Goal: Transaction & Acquisition: Purchase product/service

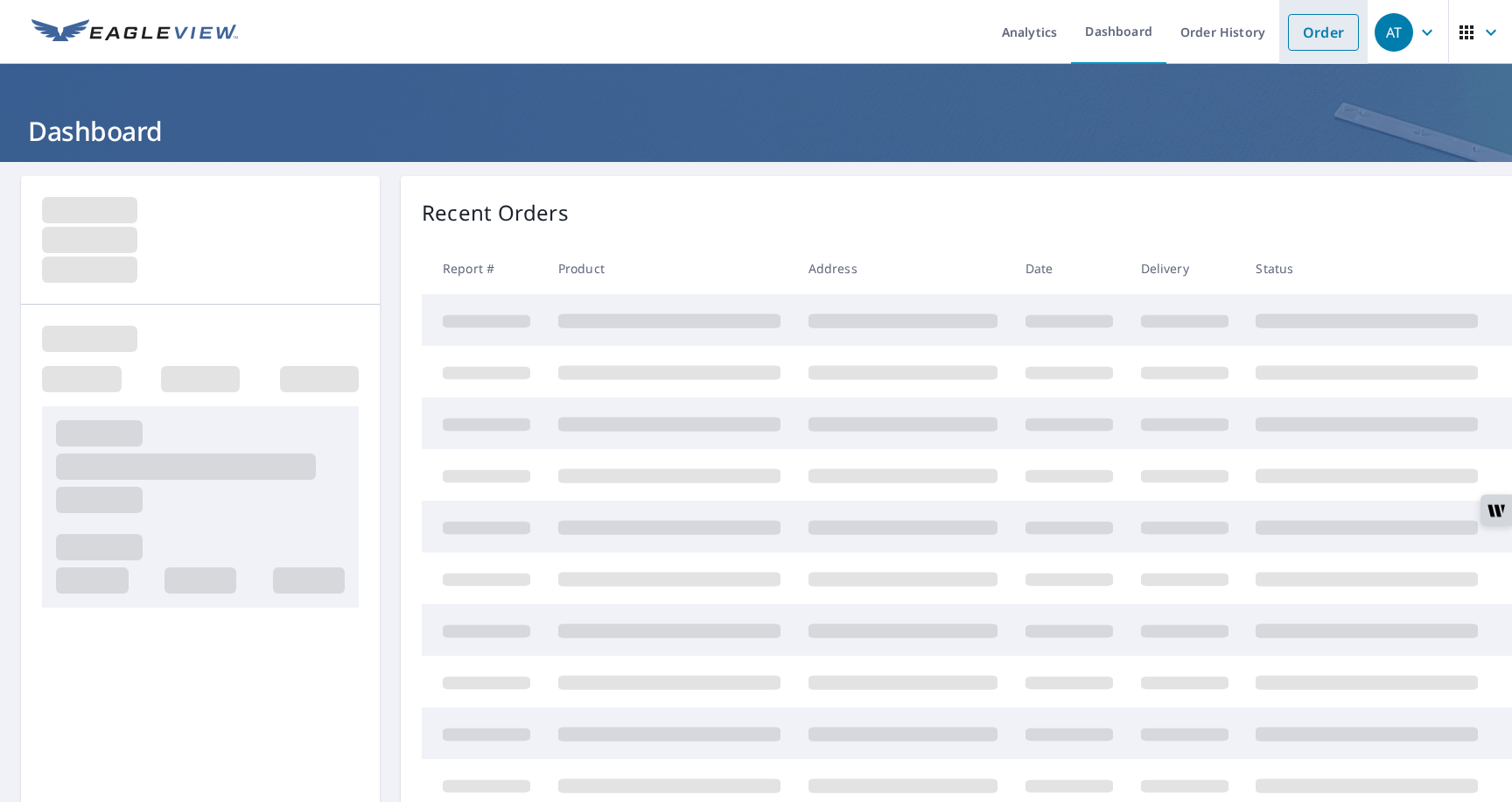
click at [1325, 40] on link "Order" at bounding box center [1323, 32] width 71 height 37
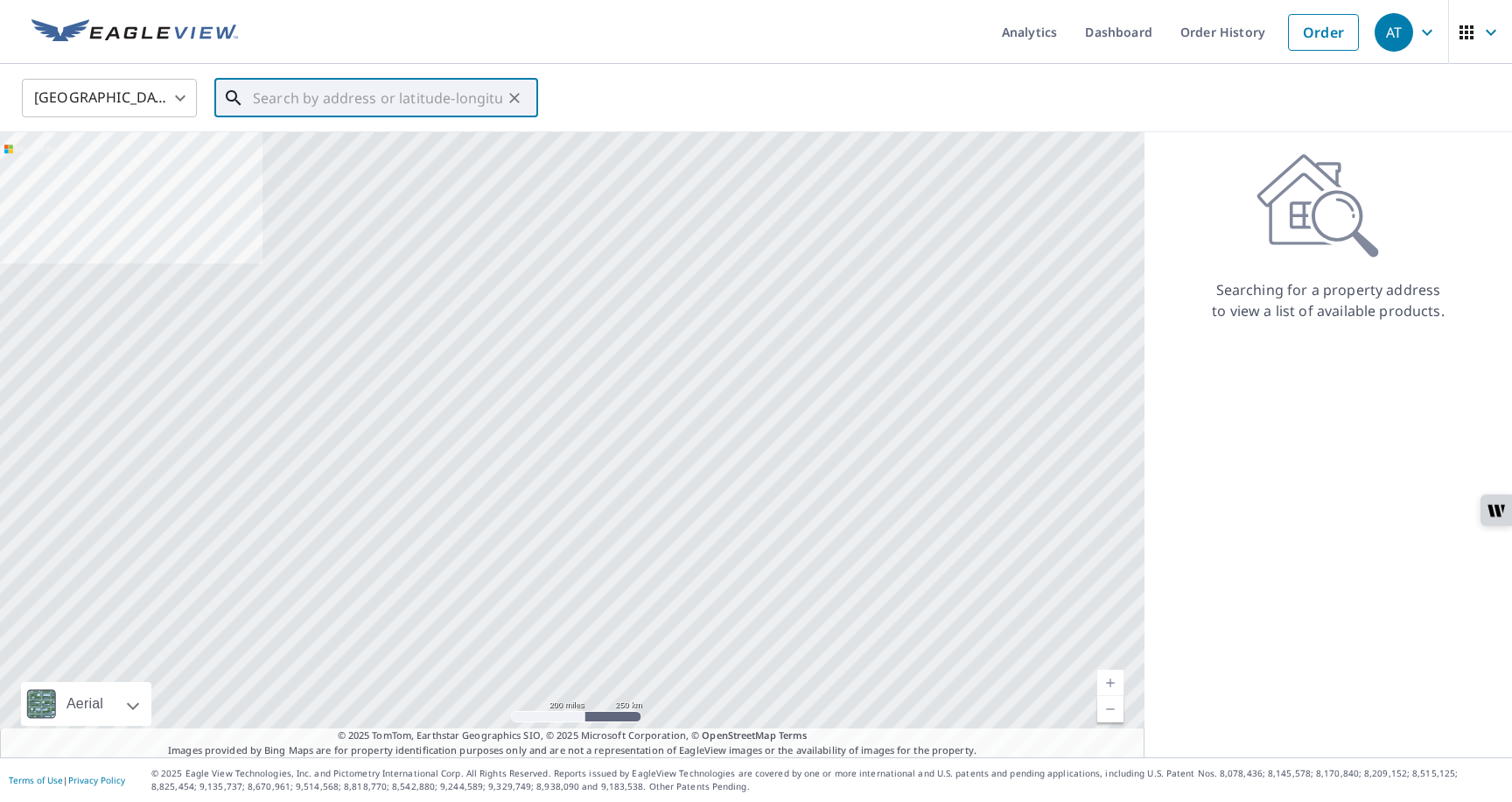
click at [475, 100] on input "text" at bounding box center [378, 97] width 249 height 49
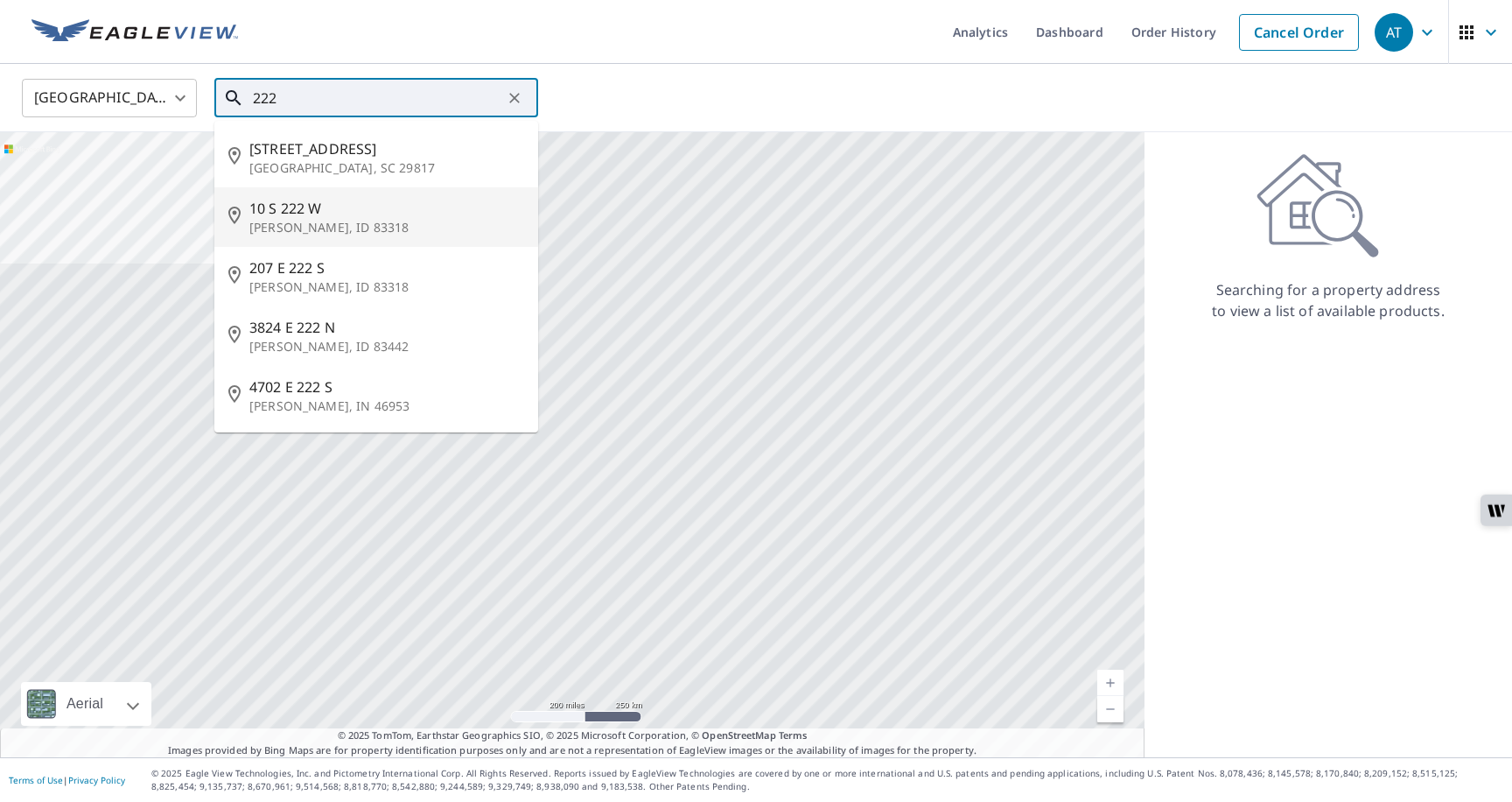
click at [298, 192] on li "[STREET_ADDRESS][PERSON_NAME]" at bounding box center [377, 218] width 324 height 60
type input "[STREET_ADDRESS][PERSON_NAME]"
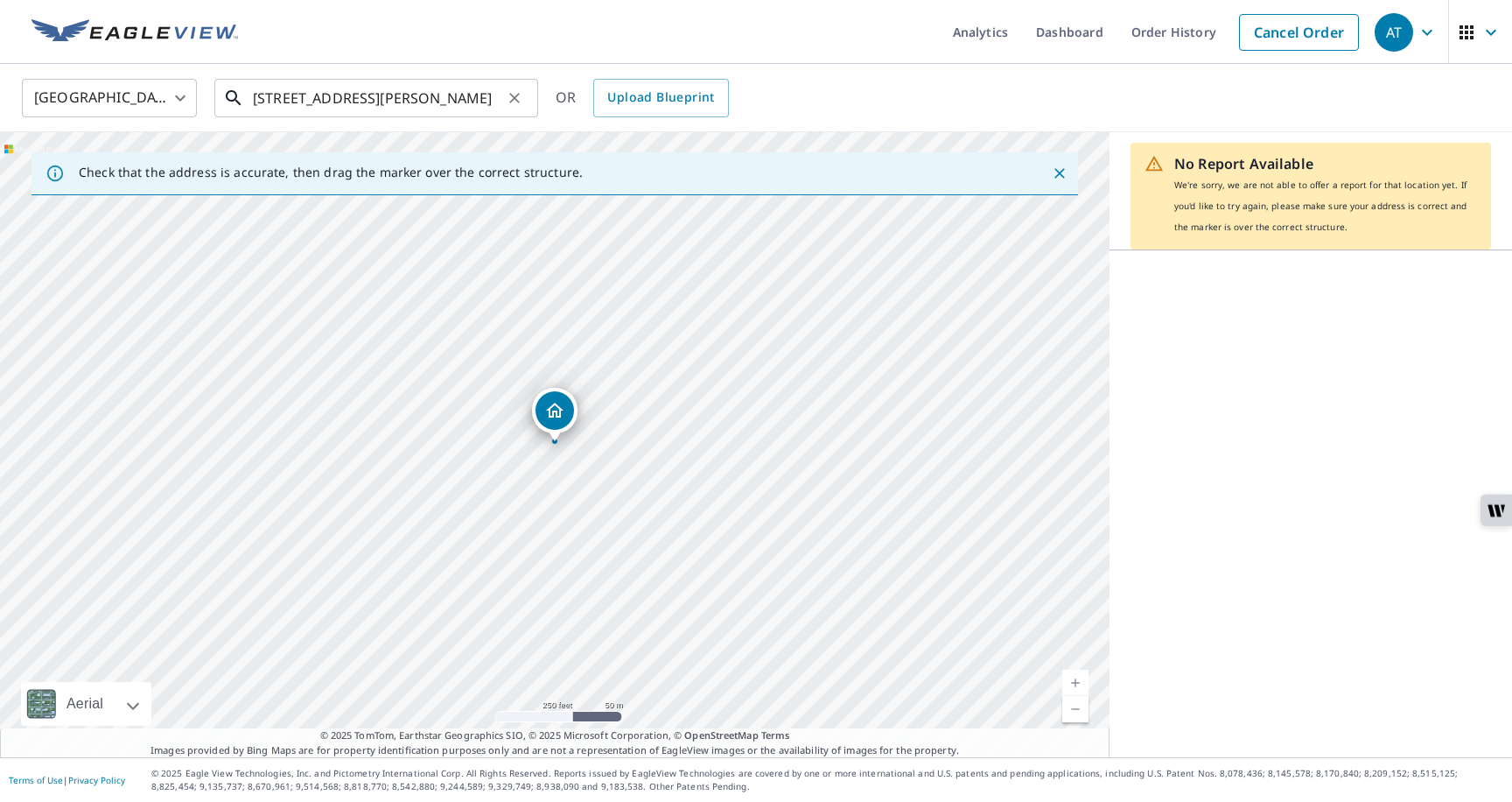
click at [447, 106] on input "[STREET_ADDRESS][PERSON_NAME]" at bounding box center [378, 97] width 249 height 49
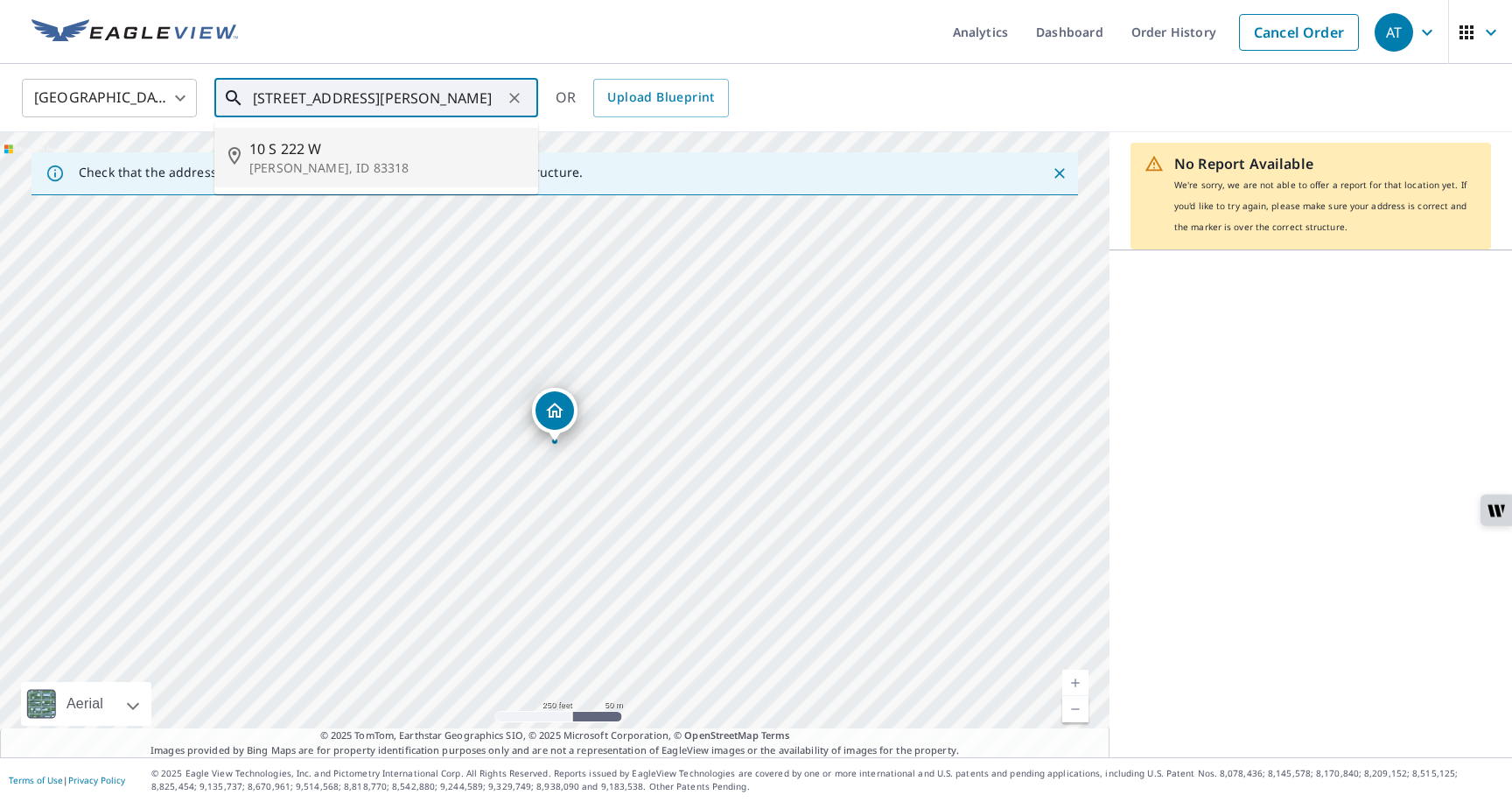
click at [348, 162] on p "[PERSON_NAME], ID 83318" at bounding box center [386, 168] width 275 height 18
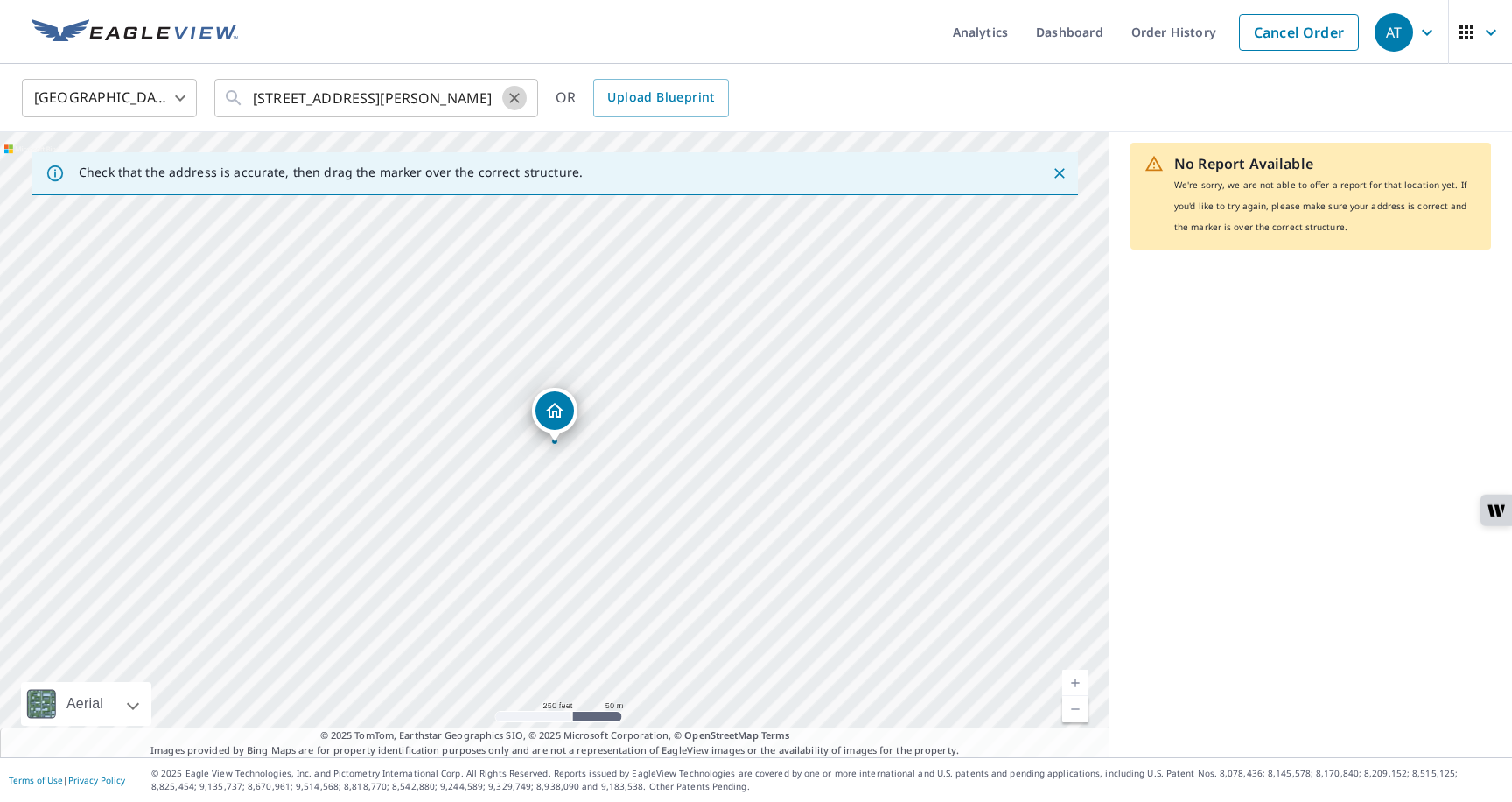
click at [514, 98] on icon "Clear" at bounding box center [515, 98] width 18 height 18
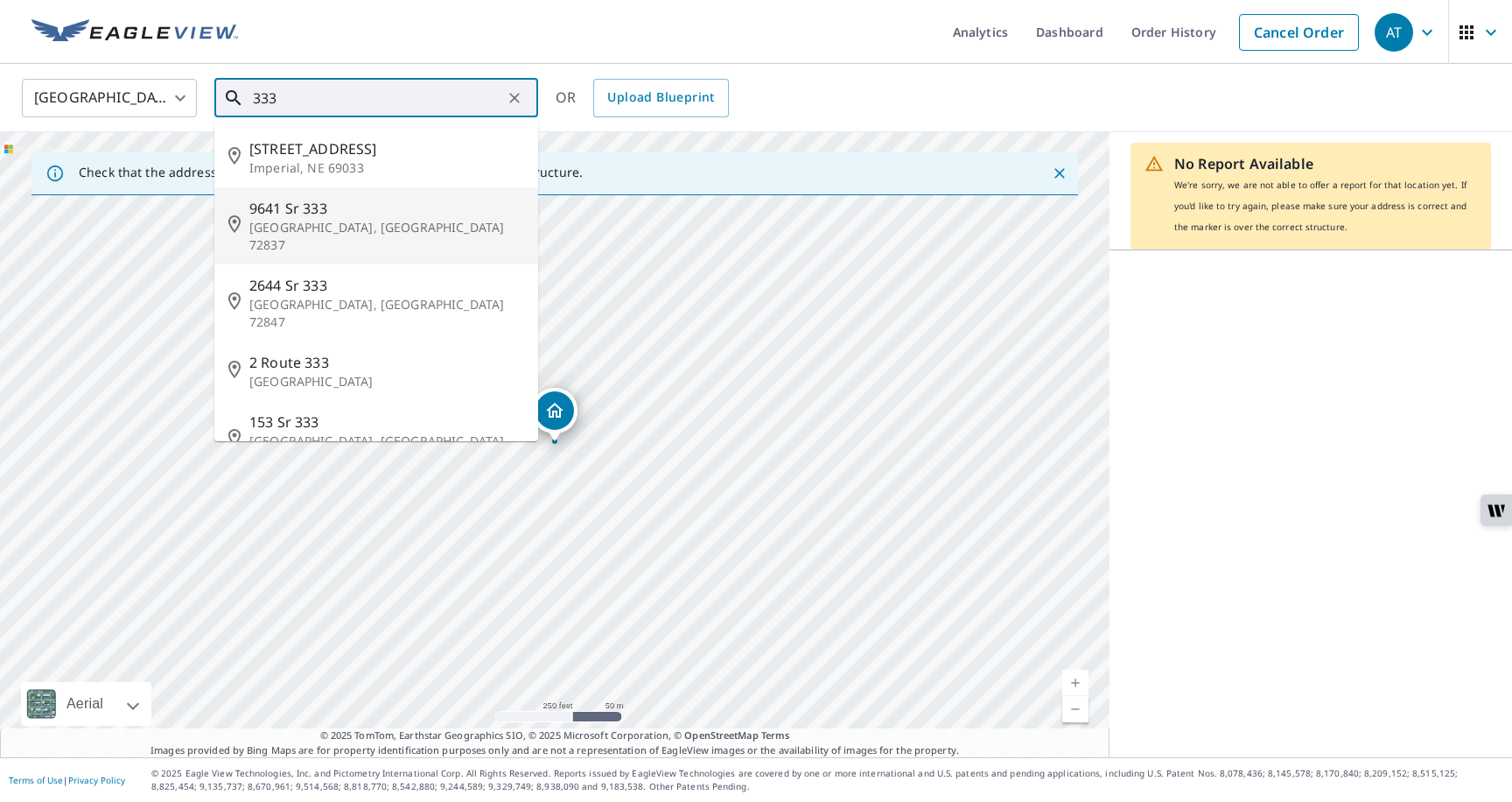
click at [360, 233] on p "[GEOGRAPHIC_DATA], [GEOGRAPHIC_DATA] 72837" at bounding box center [386, 236] width 275 height 35
type input "[STREET_ADDRESS]"
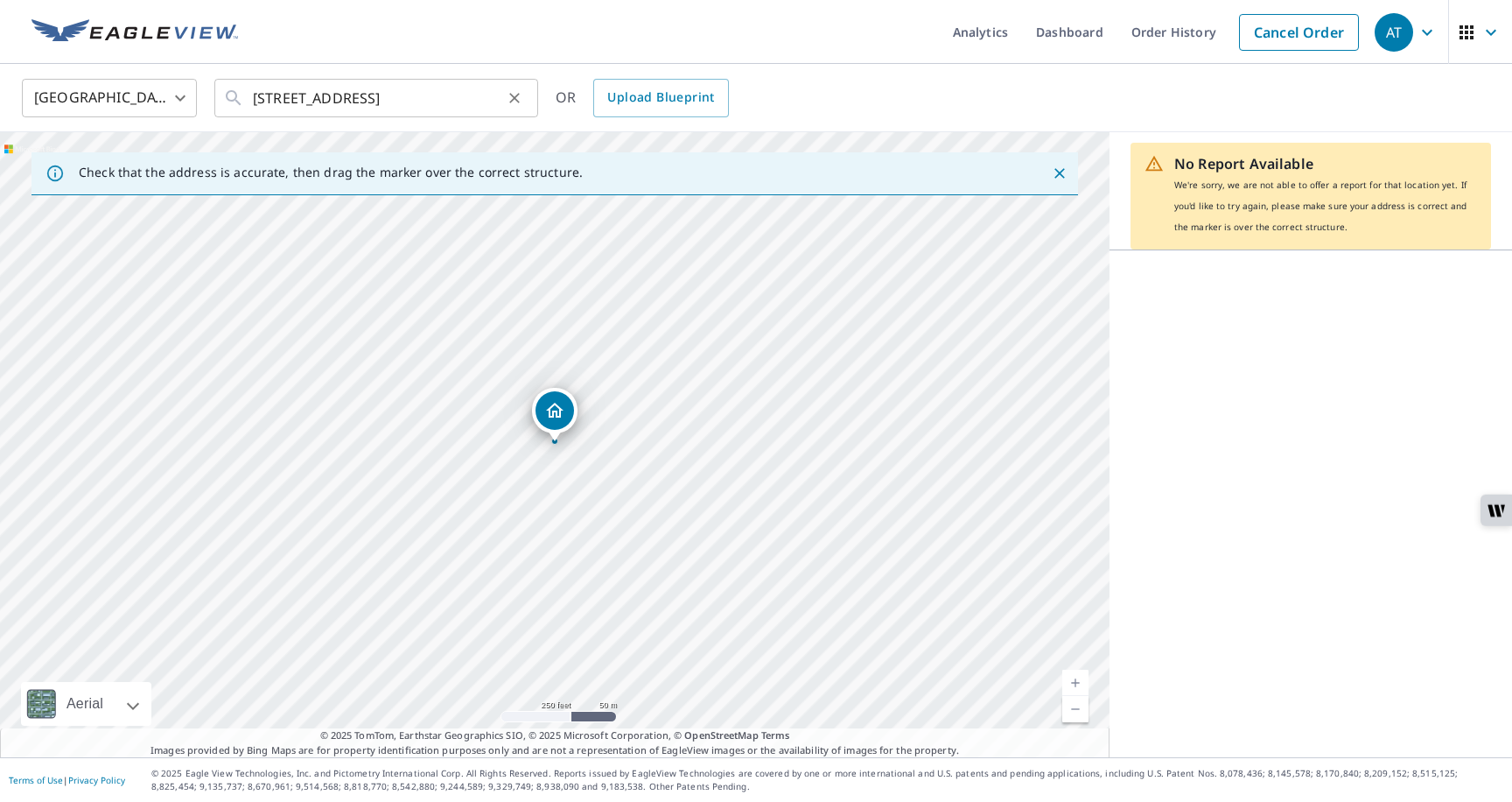
click at [512, 96] on icon "Clear" at bounding box center [515, 98] width 18 height 18
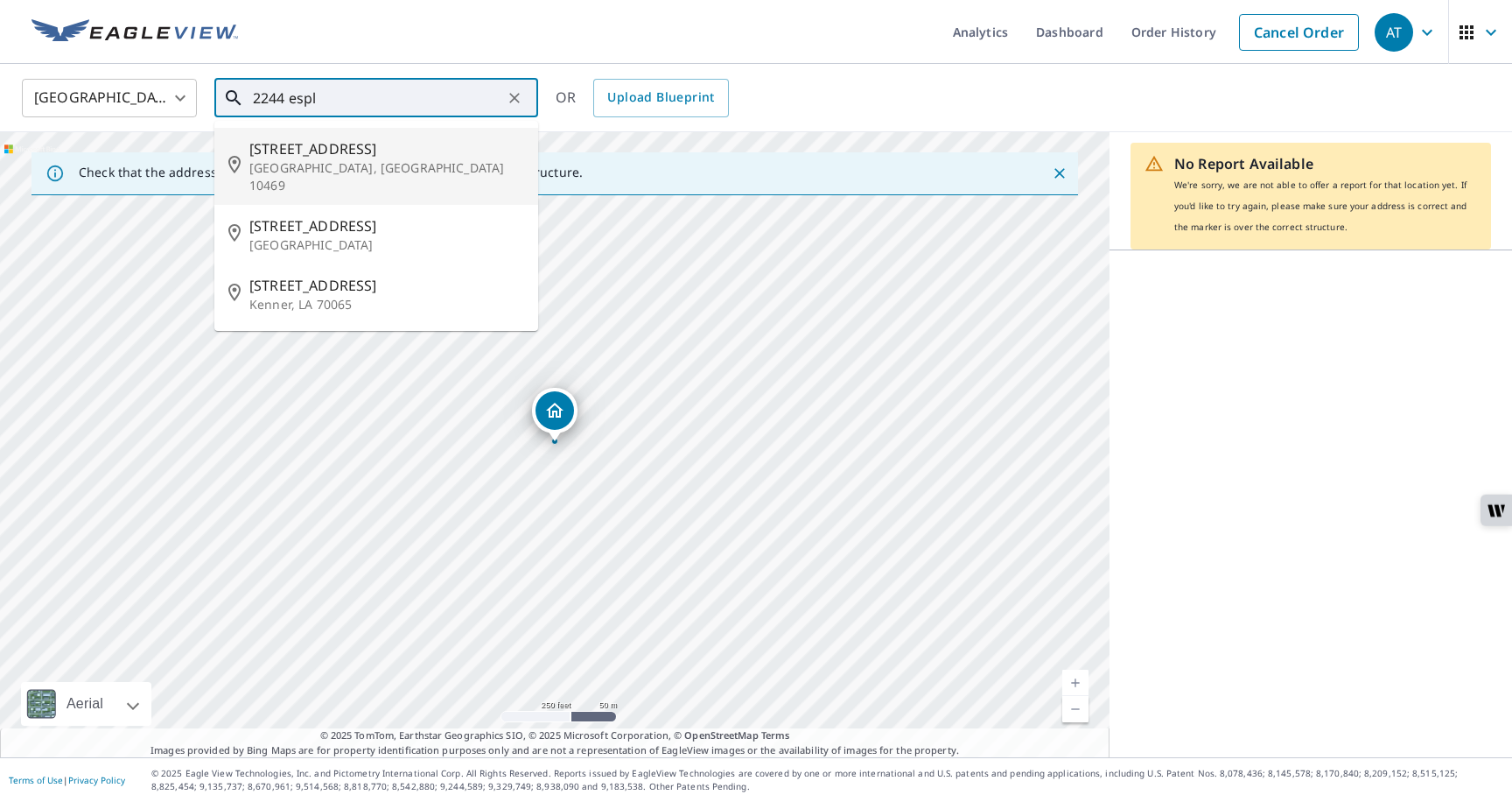
click at [400, 143] on span "[STREET_ADDRESS]" at bounding box center [386, 148] width 275 height 21
type input "[STREET_ADDRESS]"
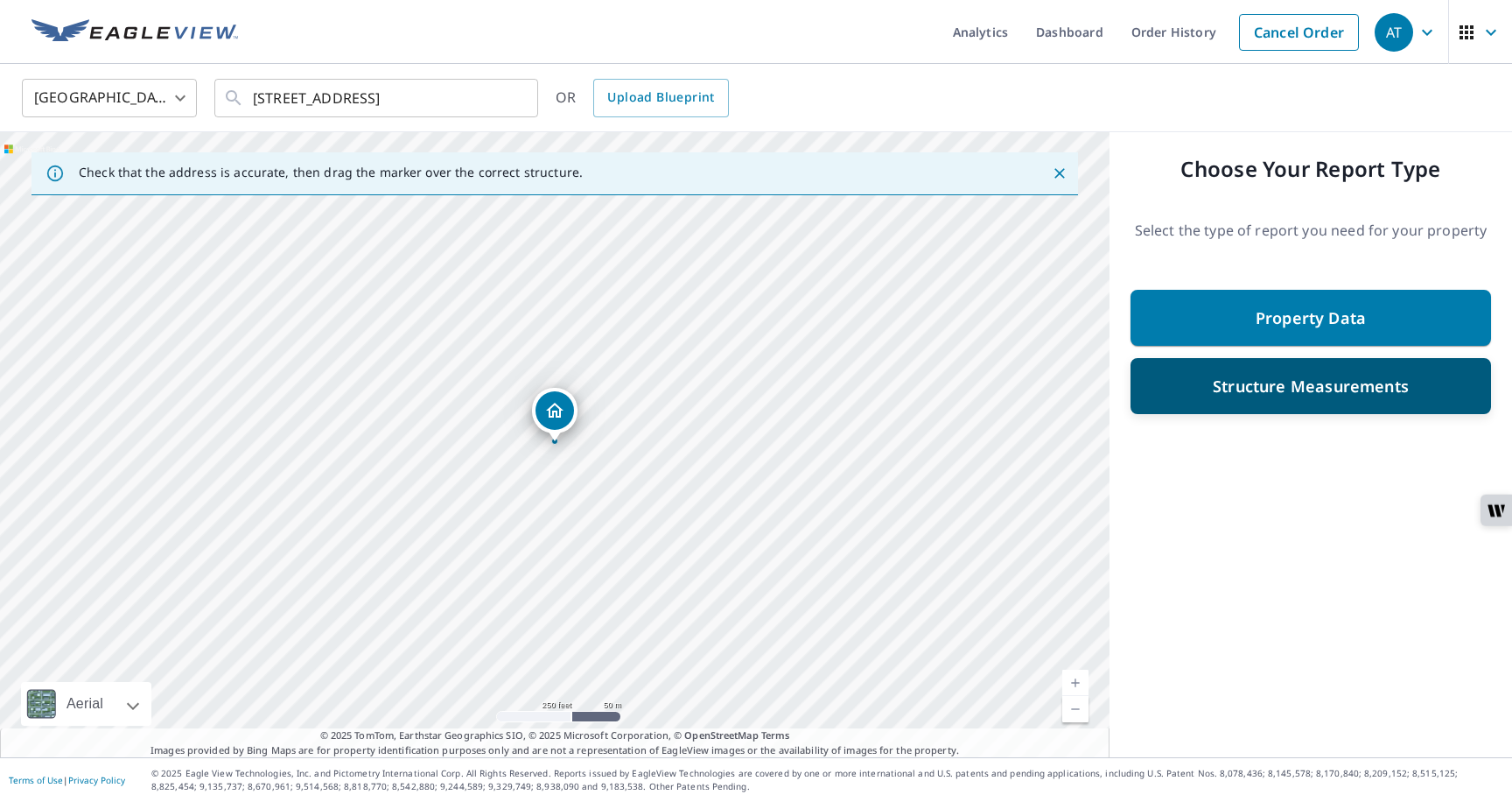
click at [1176, 400] on div "Structure Measurements" at bounding box center [1310, 387] width 315 height 32
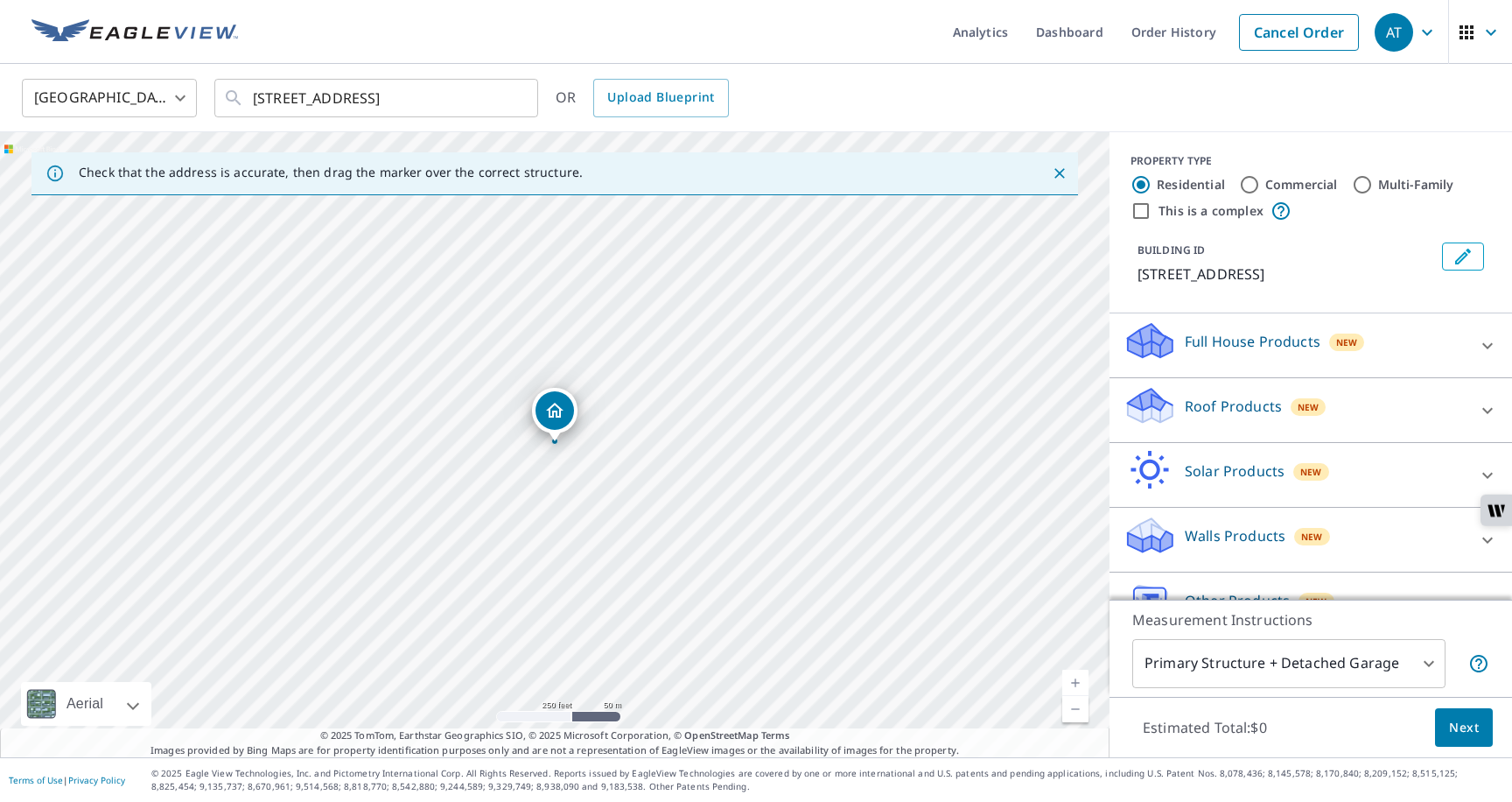
scroll to position [38, 0]
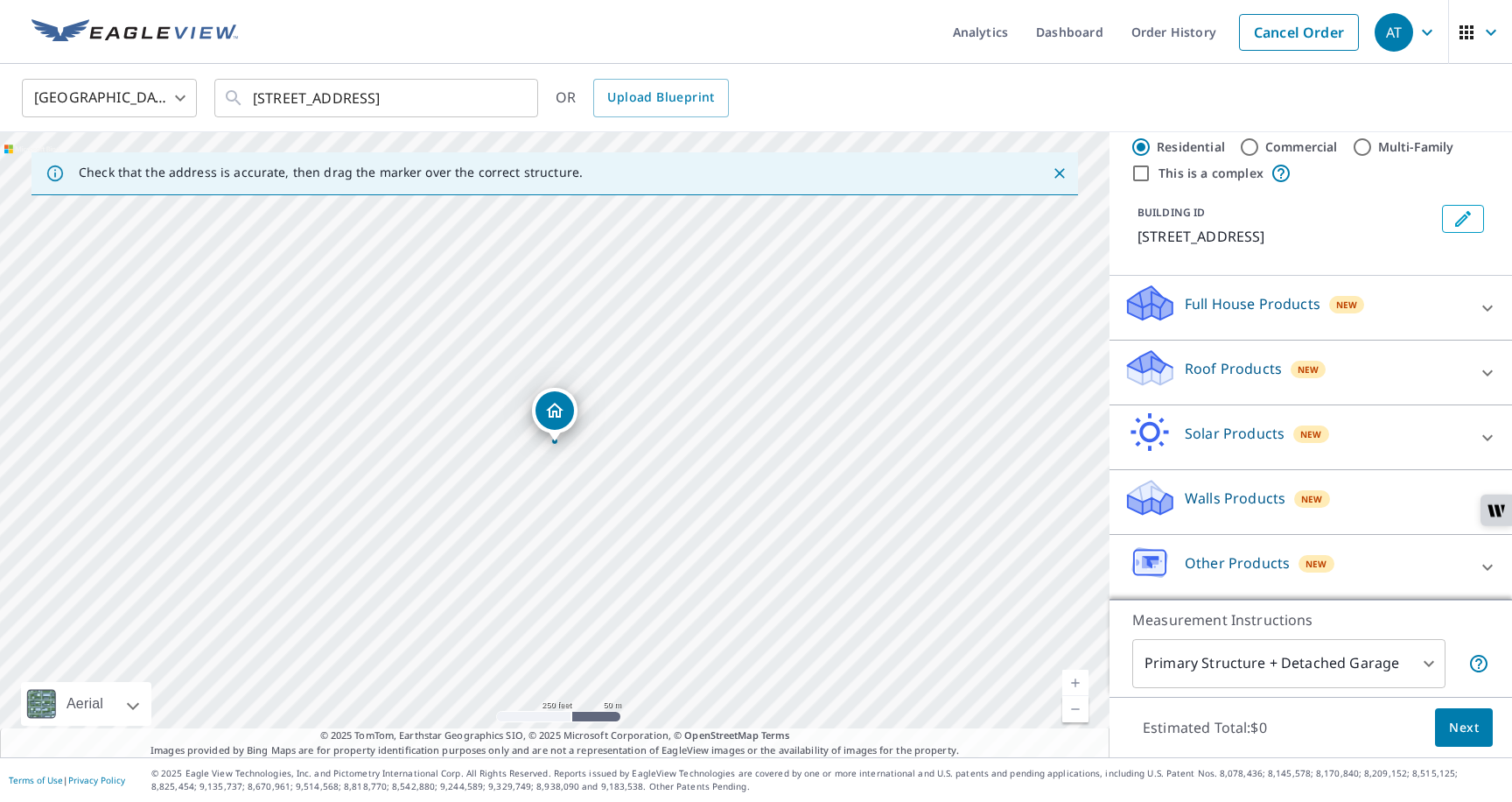
click at [1179, 488] on div "Walls Products New" at bounding box center [1294, 502] width 343 height 50
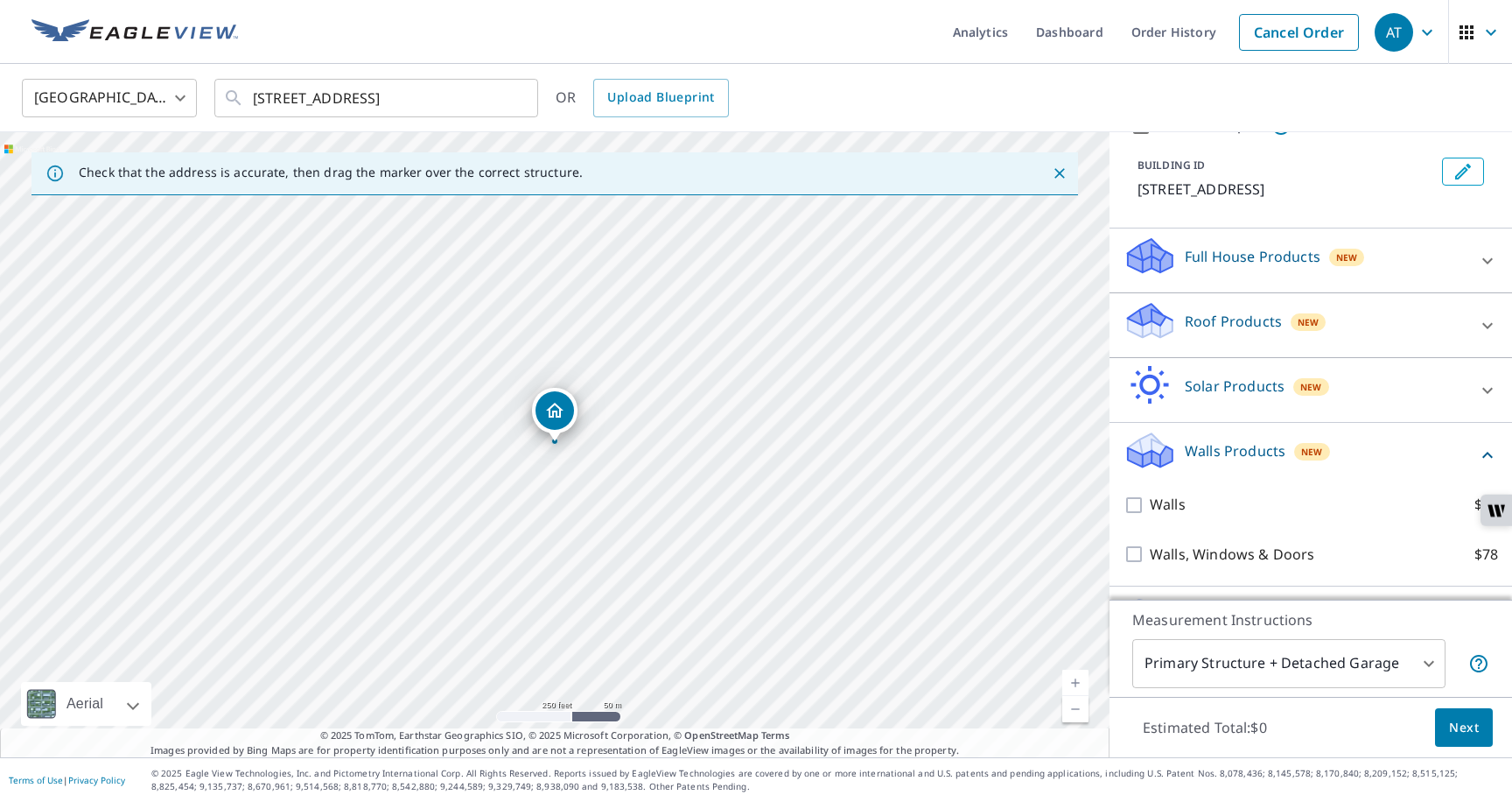
scroll to position [138, 0]
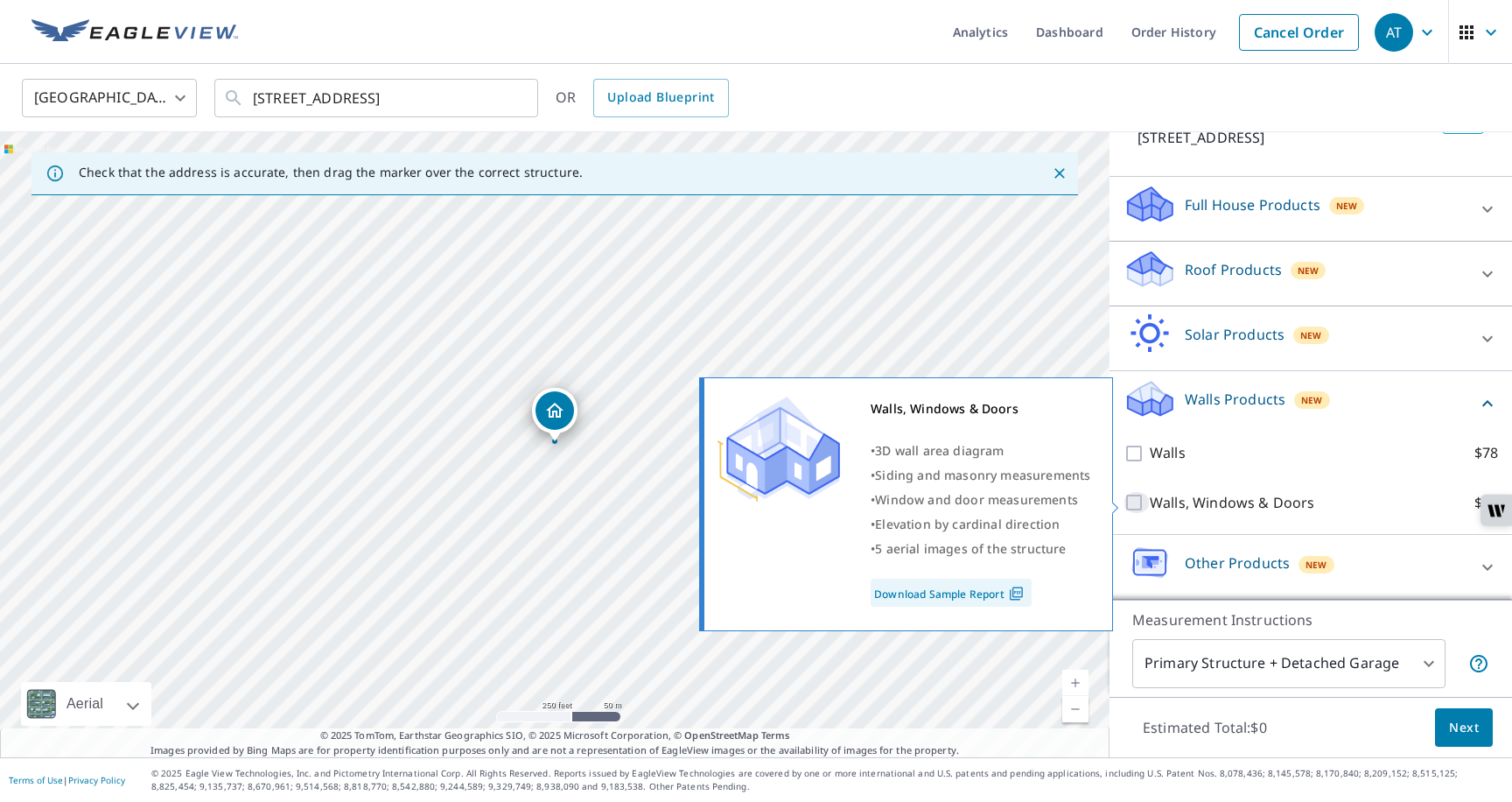
click at [1137, 500] on input "Walls, Windows & Doors $78" at bounding box center [1136, 502] width 26 height 21
checkbox input "true"
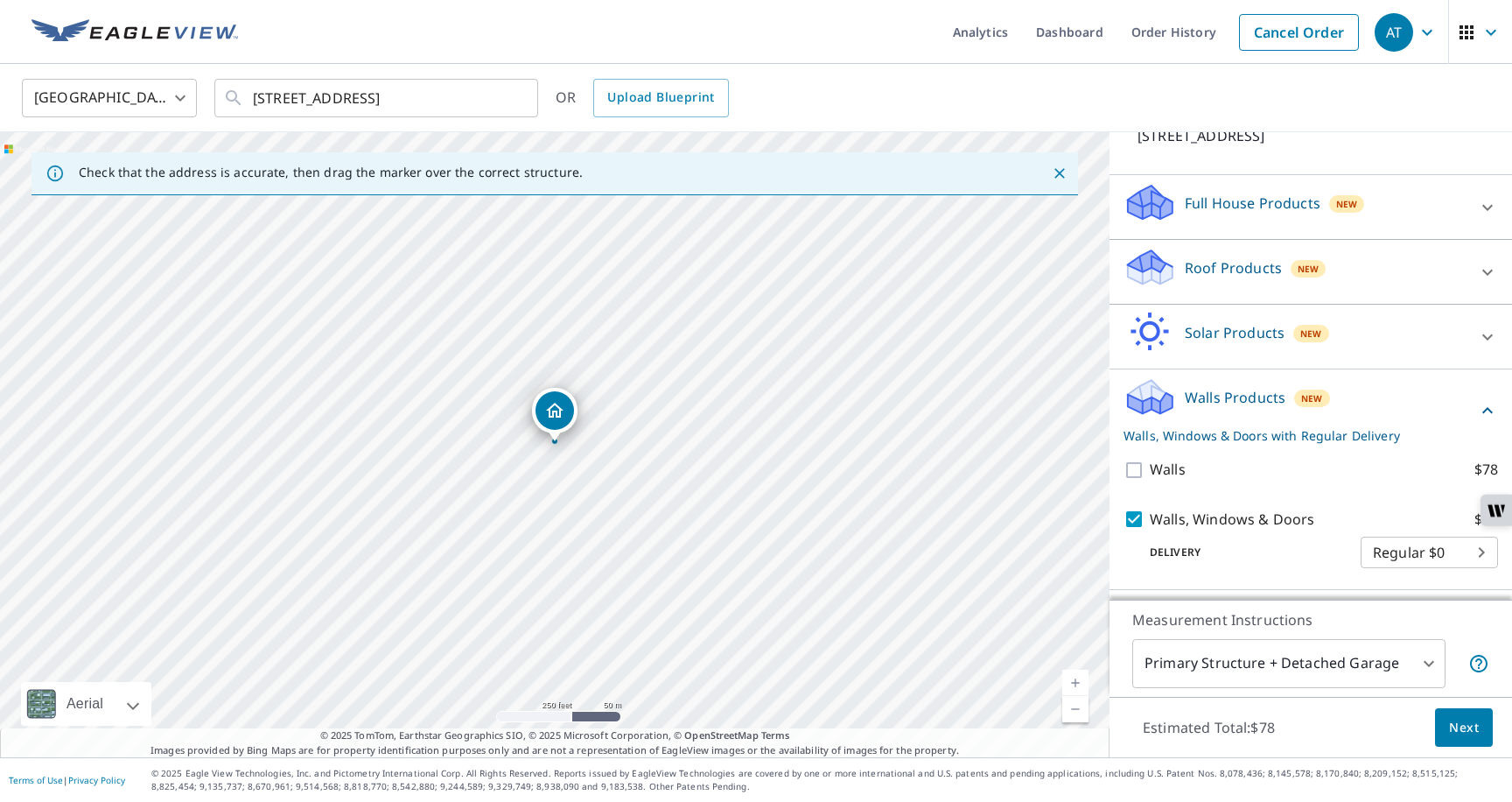
click at [1177, 651] on body "AT AT Analytics Dashboard Order History Cancel Order AT [GEOGRAPHIC_DATA] US ​ …" at bounding box center [756, 410] width 1512 height 822
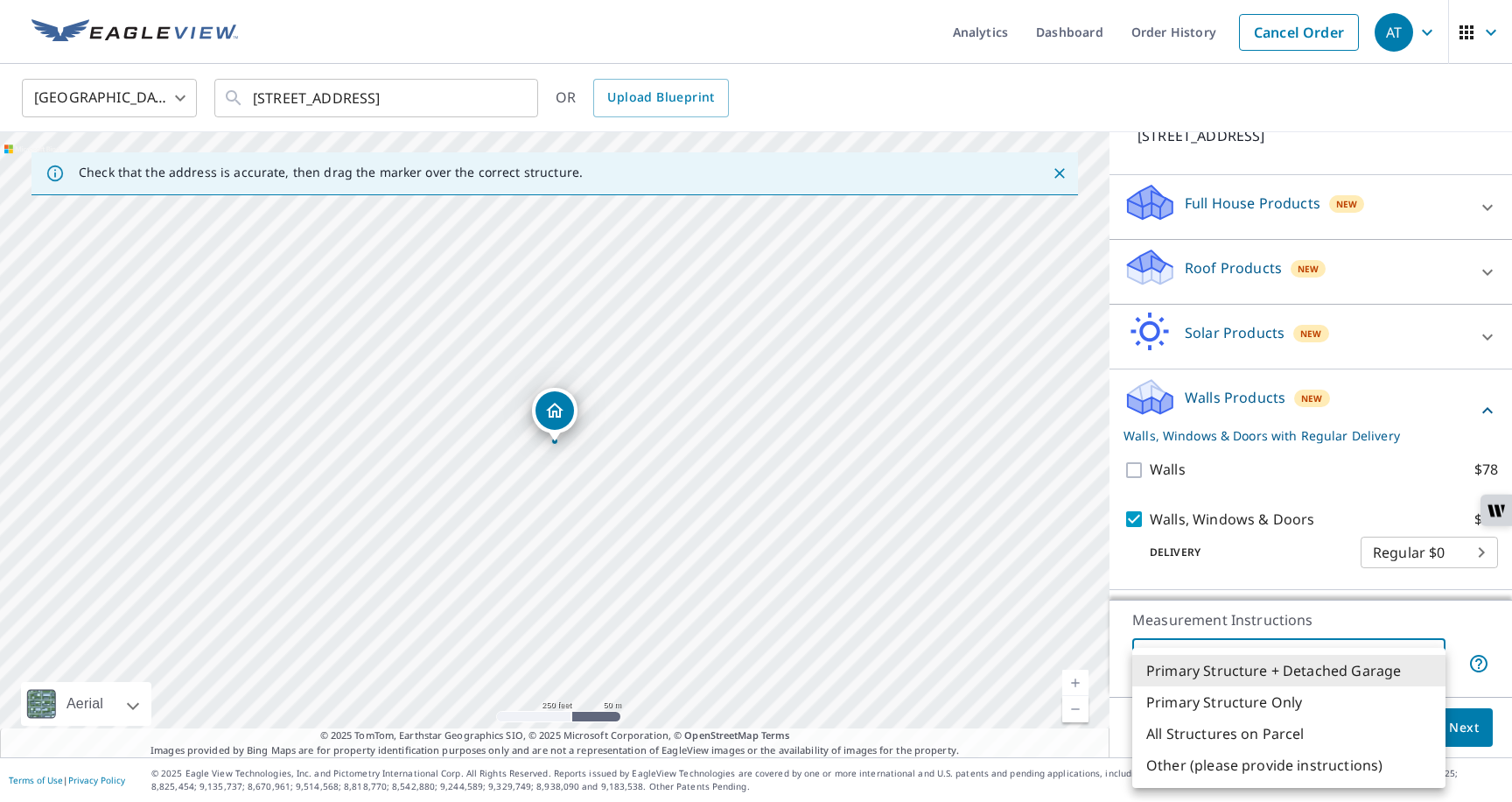
click at [1177, 651] on ul "Primary Structure + Detached Garage Primary Structure Only All Structures on Pa…" at bounding box center [1288, 718] width 313 height 140
click at [938, 357] on div at bounding box center [756, 401] width 1512 height 802
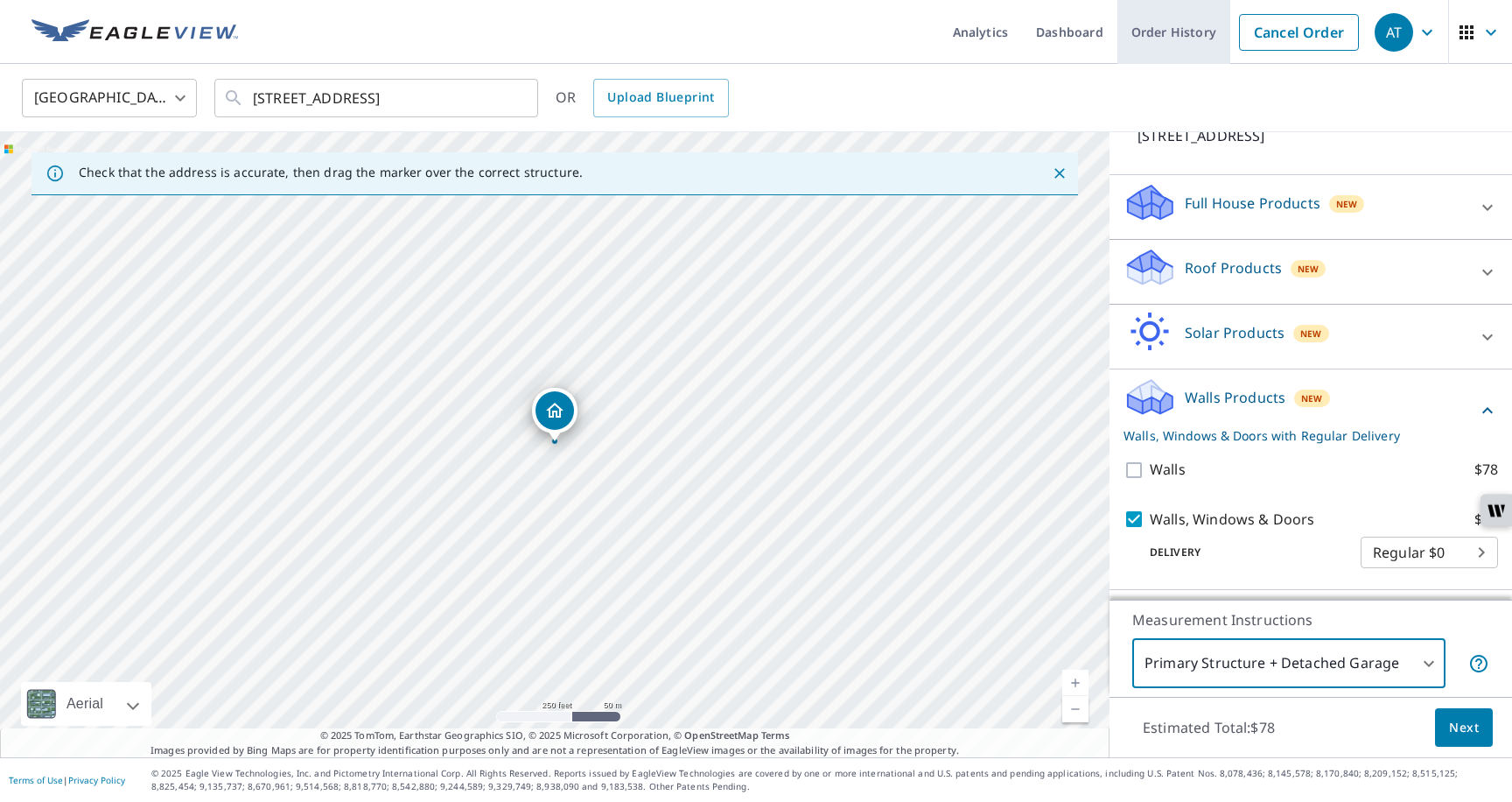
click at [1151, 51] on link "Order History" at bounding box center [1174, 32] width 113 height 64
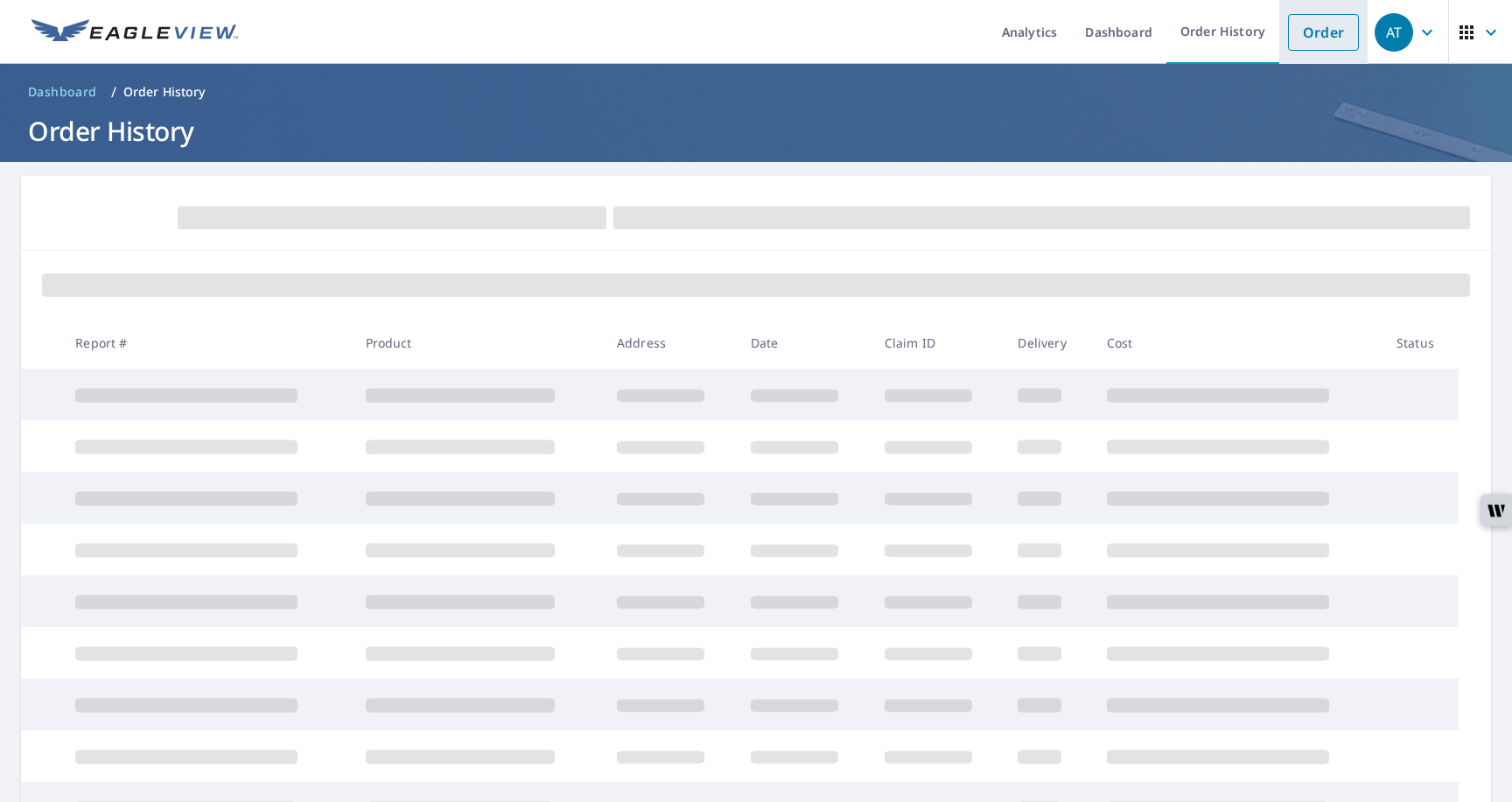
click at [1316, 40] on link "Order" at bounding box center [1323, 32] width 71 height 37
click at [1337, 36] on link "Order" at bounding box center [1323, 32] width 71 height 37
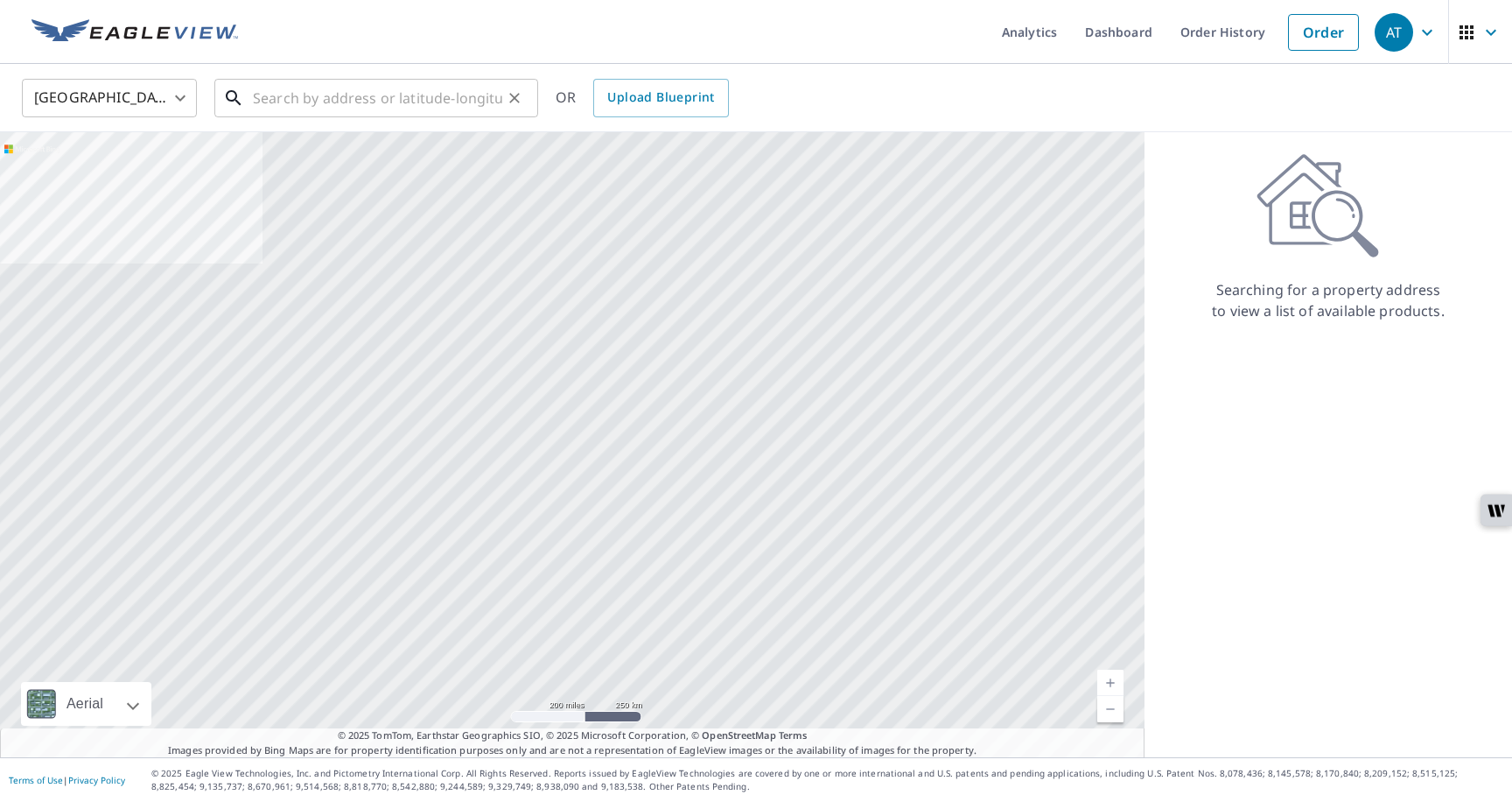
click at [469, 95] on input "text" at bounding box center [378, 97] width 249 height 49
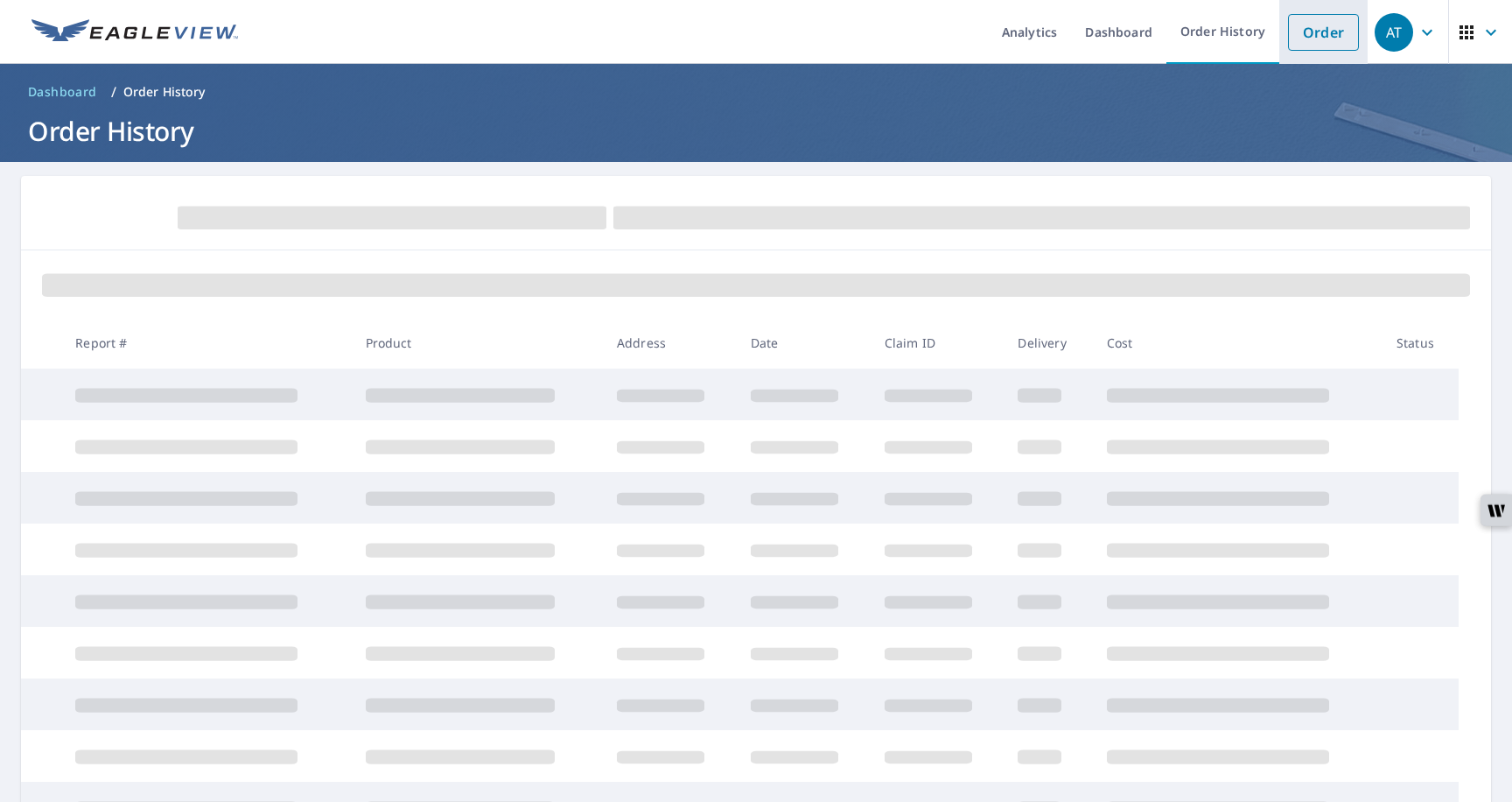
click at [1322, 30] on link "Order" at bounding box center [1323, 32] width 71 height 37
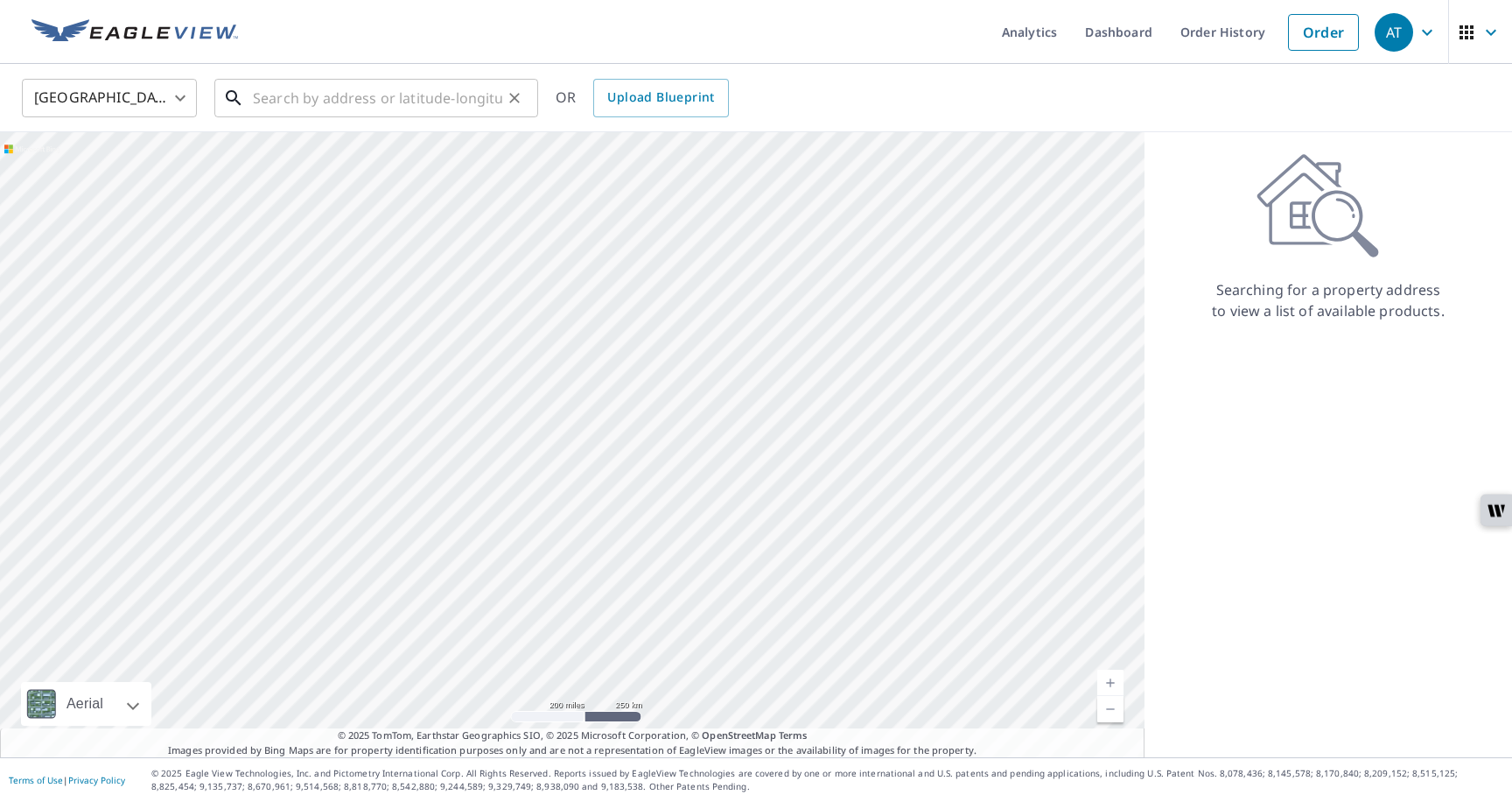
click at [261, 91] on input "text" at bounding box center [378, 97] width 249 height 49
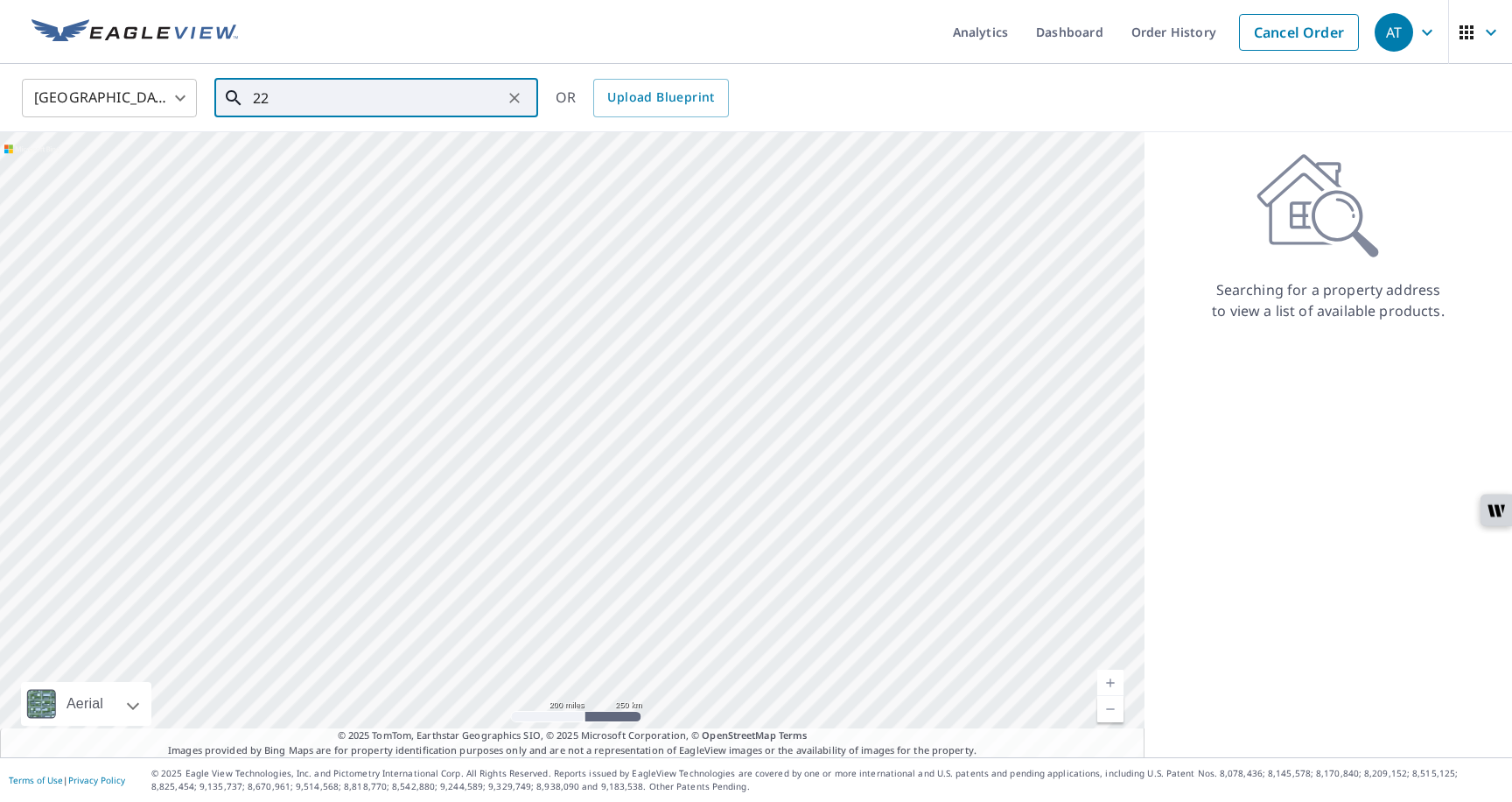
type input "22"
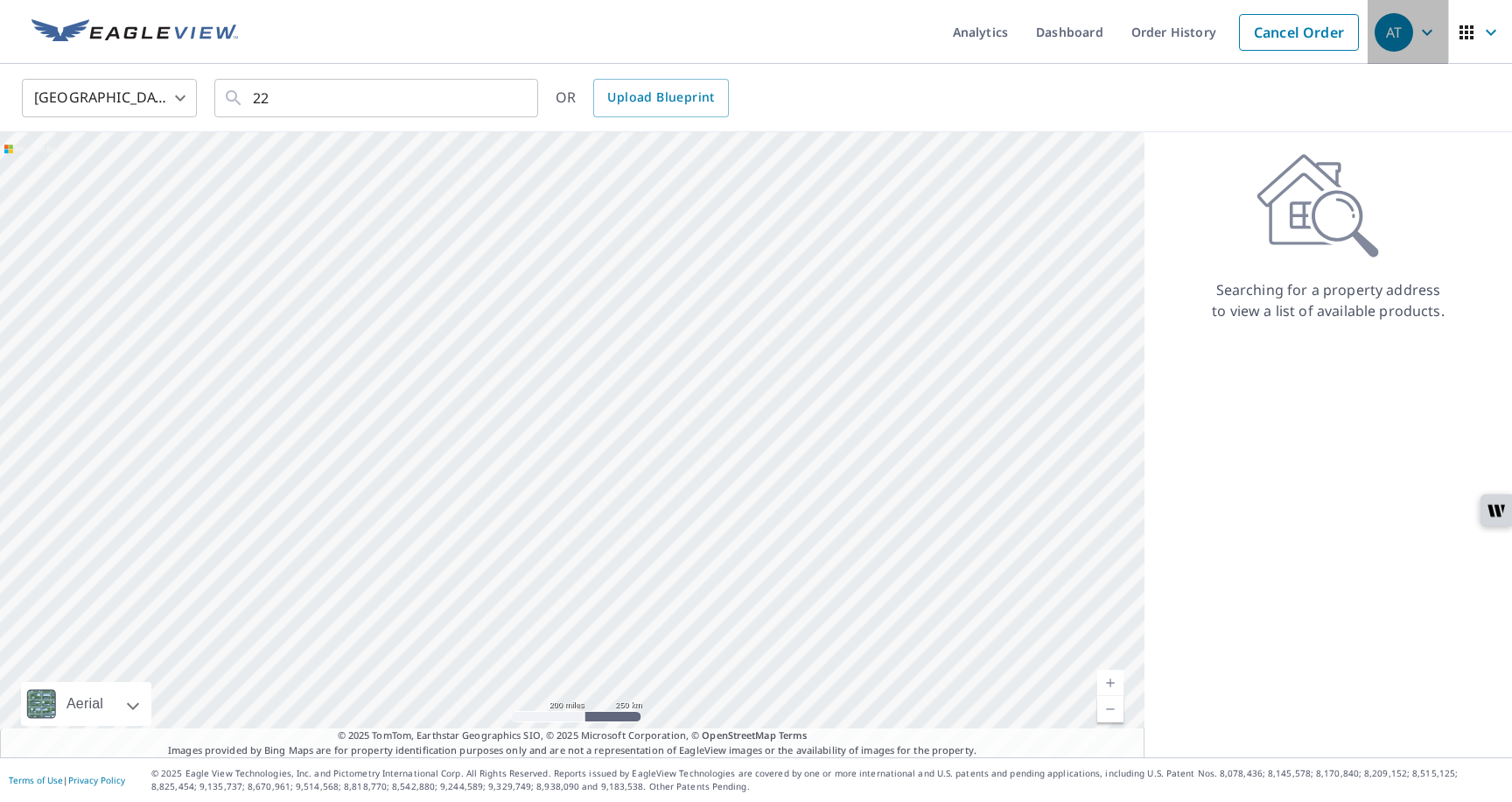
click at [1431, 45] on span "AT" at bounding box center [1408, 32] width 67 height 42
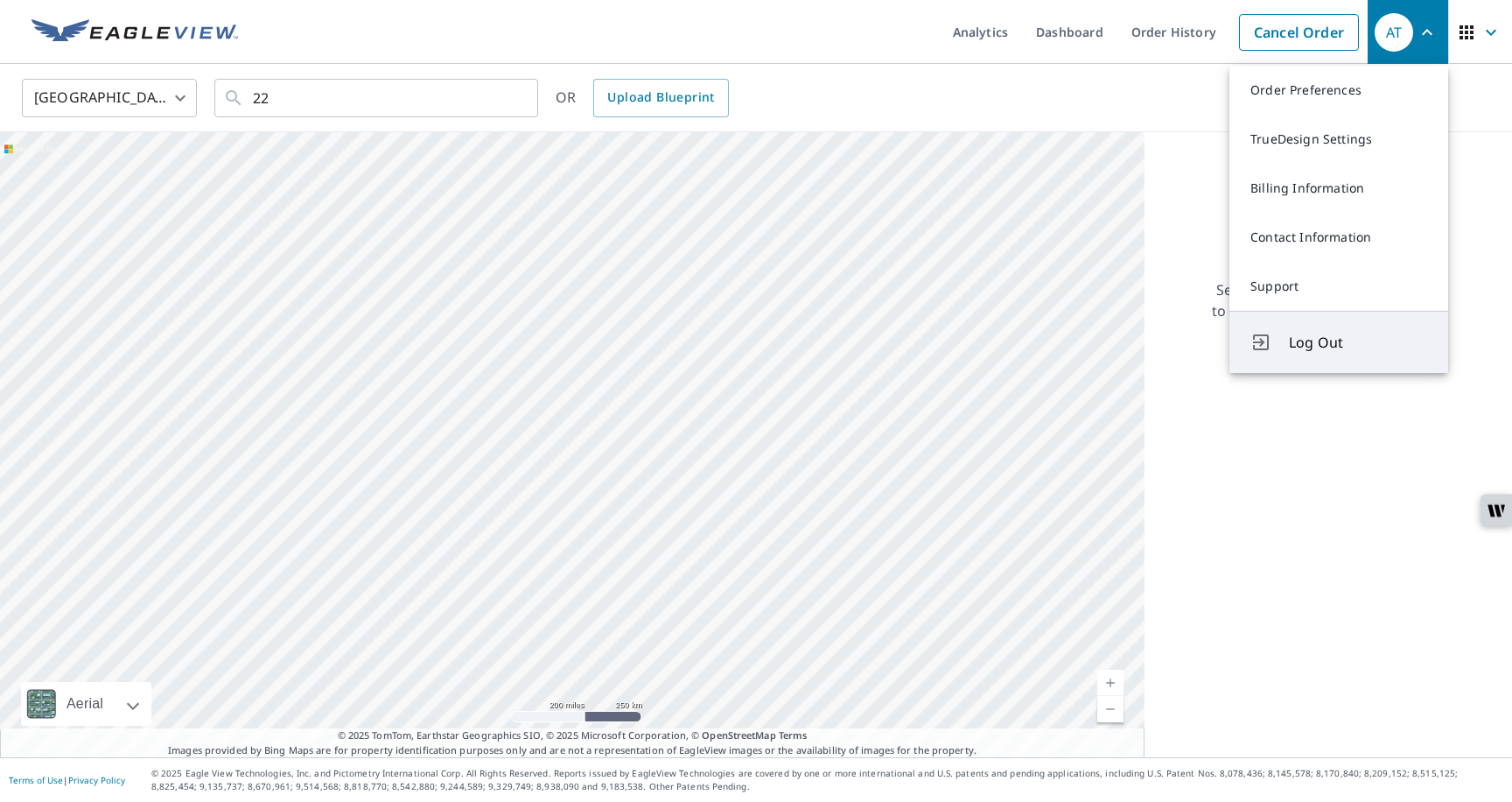
click at [1286, 334] on button "Log Out" at bounding box center [1339, 342] width 219 height 63
